Goal: Check status: Check status

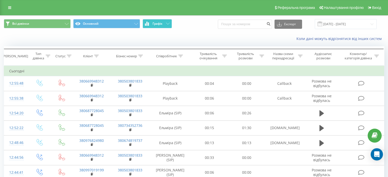
click at [165, 28] on button "Графік" at bounding box center [156, 23] width 29 height 9
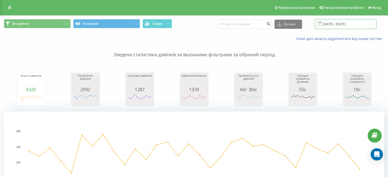
click at [345, 23] on input "20.08.2025 - 20.09.2025" at bounding box center [345, 24] width 62 height 10
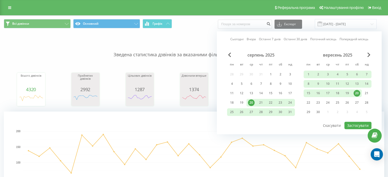
click at [230, 38] on div "Сьогодні Вчора Останні 7 днів Останні 30 днів Поточний місяць Попередній місяць…" at bounding box center [299, 82] width 165 height 103
click at [243, 40] on link "Сьогодні" at bounding box center [236, 39] width 13 height 5
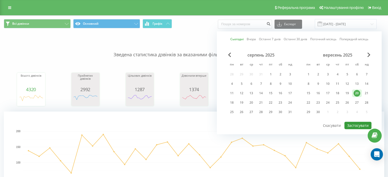
click at [358, 125] on button "Застосувати" at bounding box center [357, 125] width 27 height 7
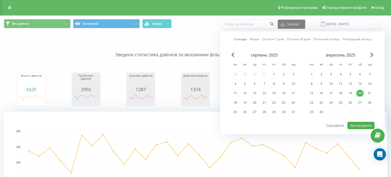
type input "[DATE] - [DATE]"
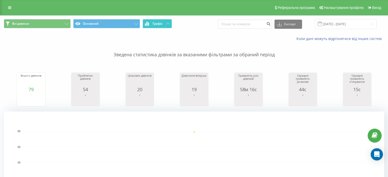
click at [160, 24] on span "Графік" at bounding box center [157, 24] width 10 height 4
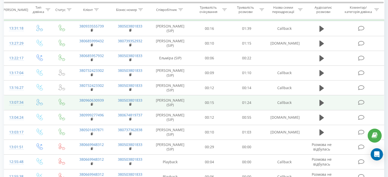
scroll to position [76, 0]
